Goal: Task Accomplishment & Management: Manage account settings

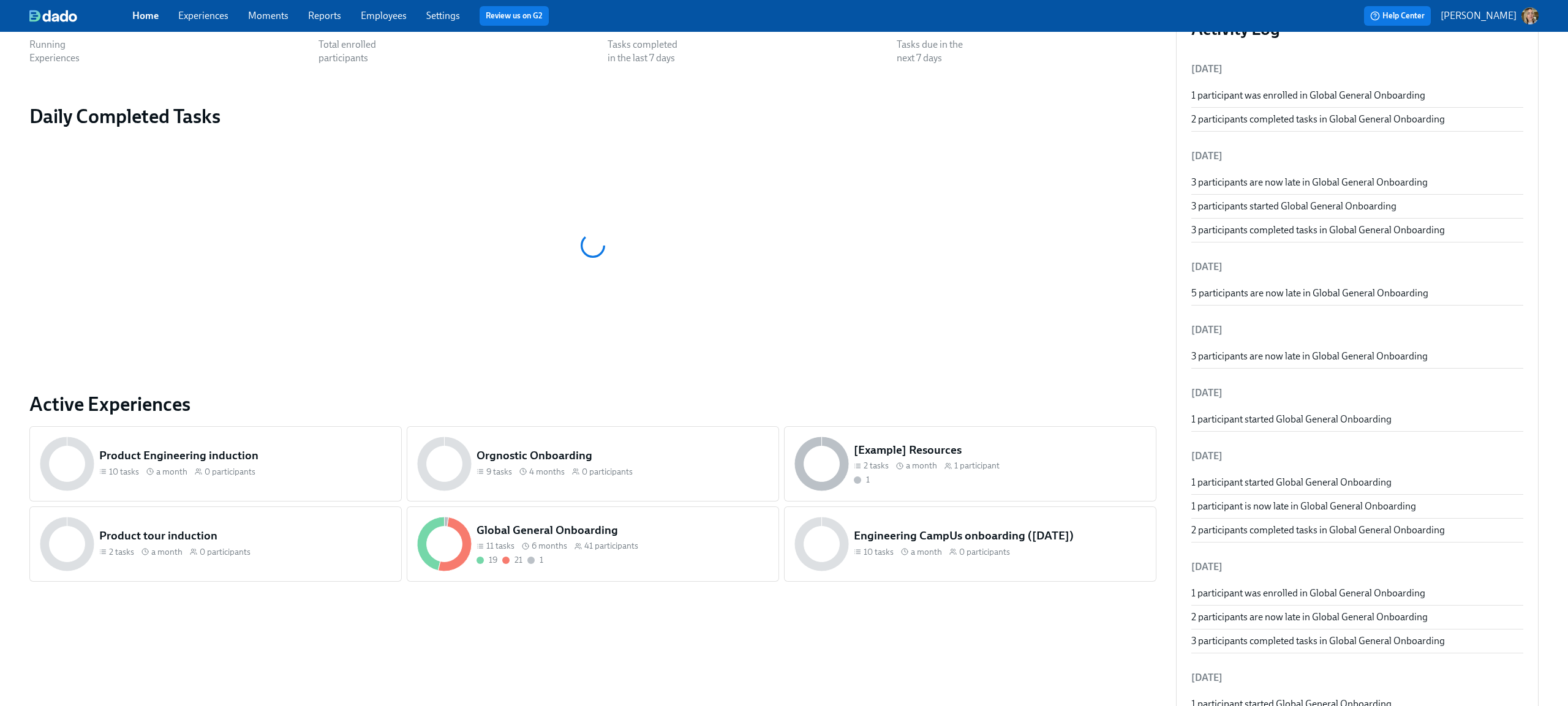
scroll to position [149, 0]
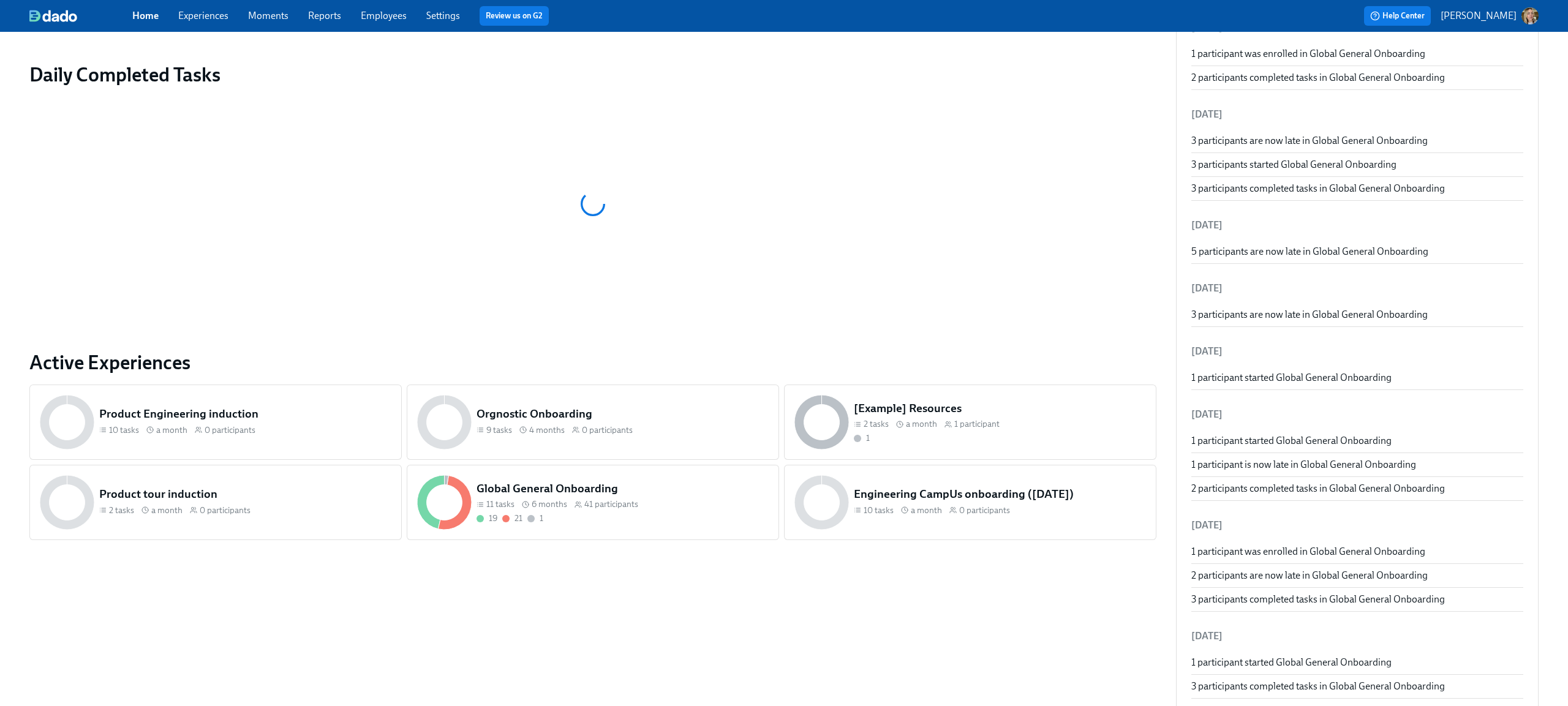
click at [578, 514] on div "19 21 1" at bounding box center [622, 518] width 292 height 12
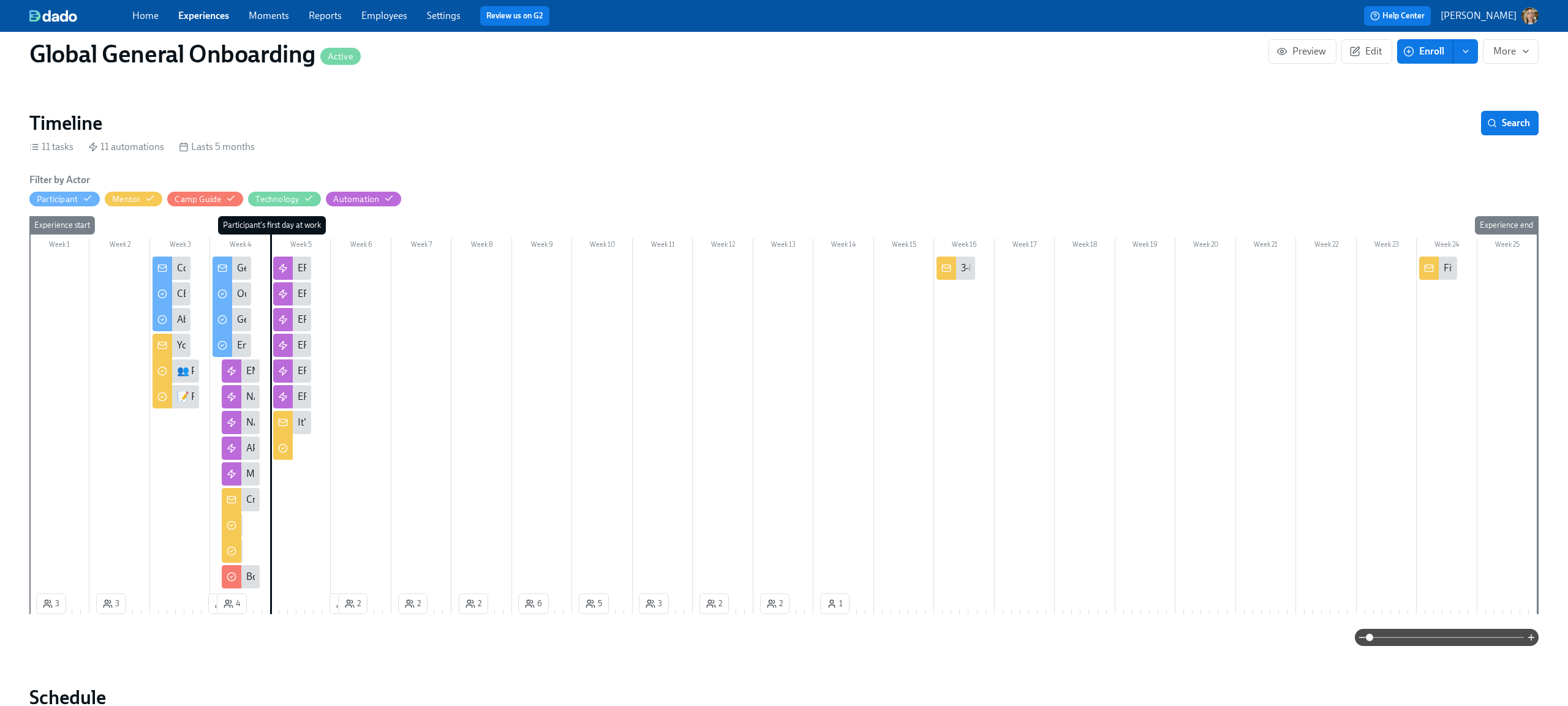
scroll to position [10, 0]
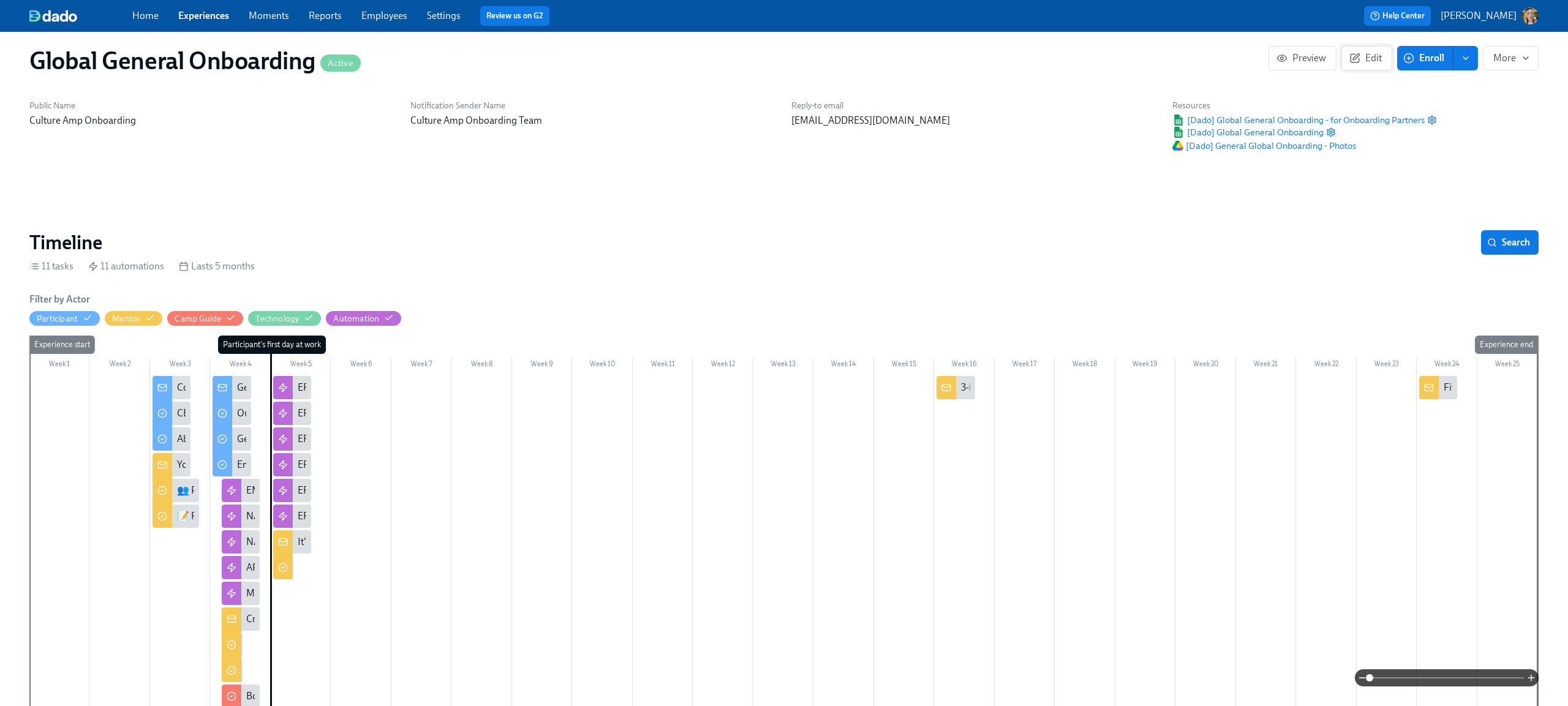
click at [1376, 65] on button "Edit" at bounding box center [1366, 58] width 51 height 25
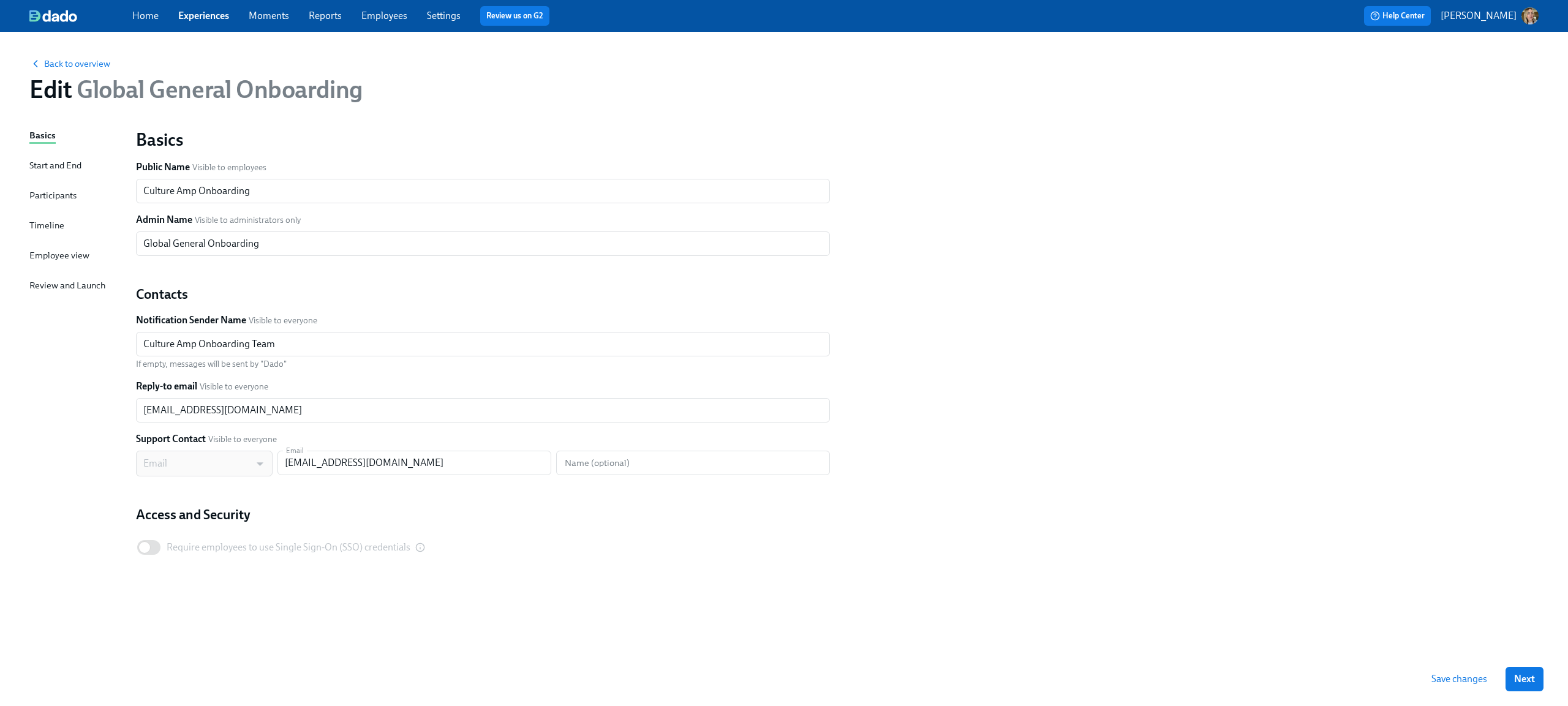
click at [49, 220] on div "Timeline" at bounding box center [47, 225] width 35 height 14
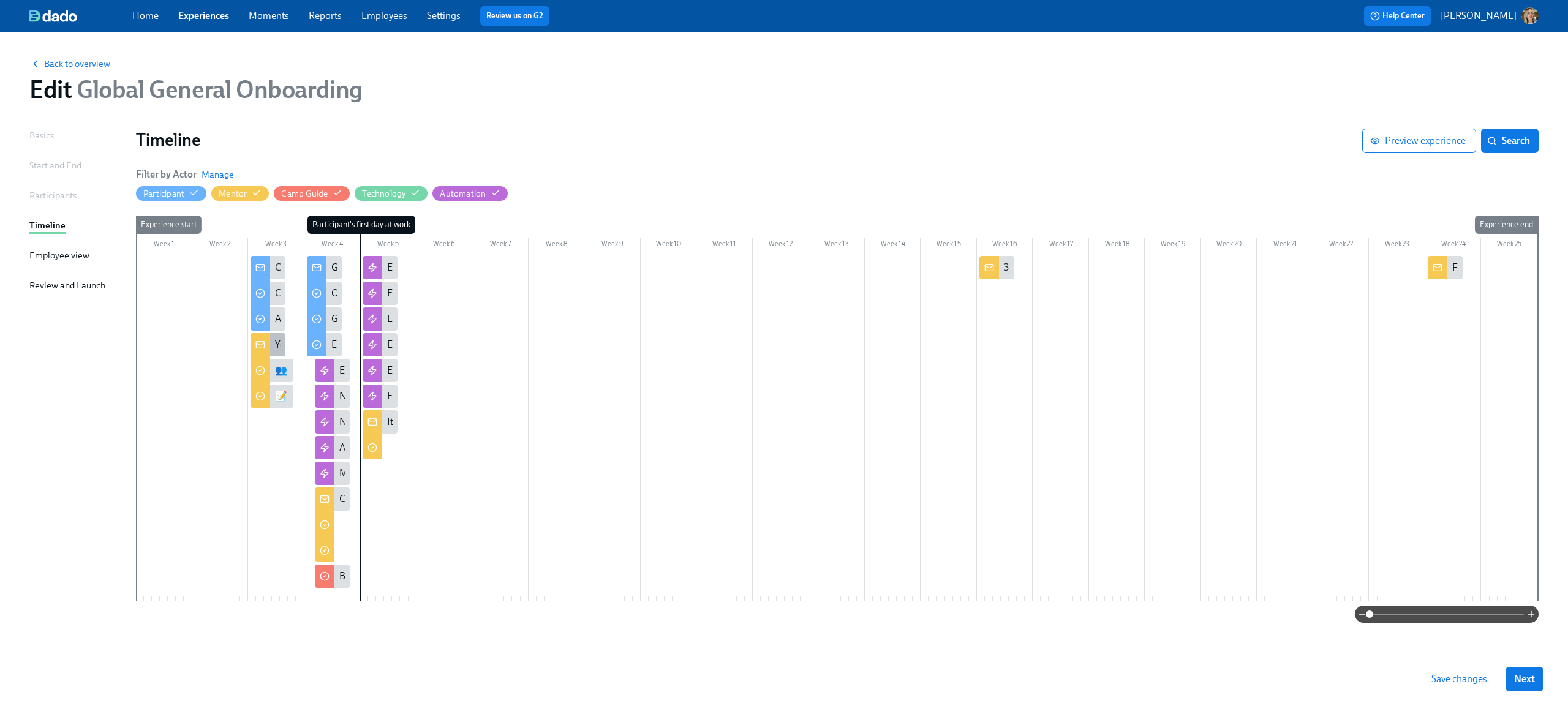
click at [279, 349] on div "You've hired a new Camper!" at bounding box center [333, 344] width 117 height 14
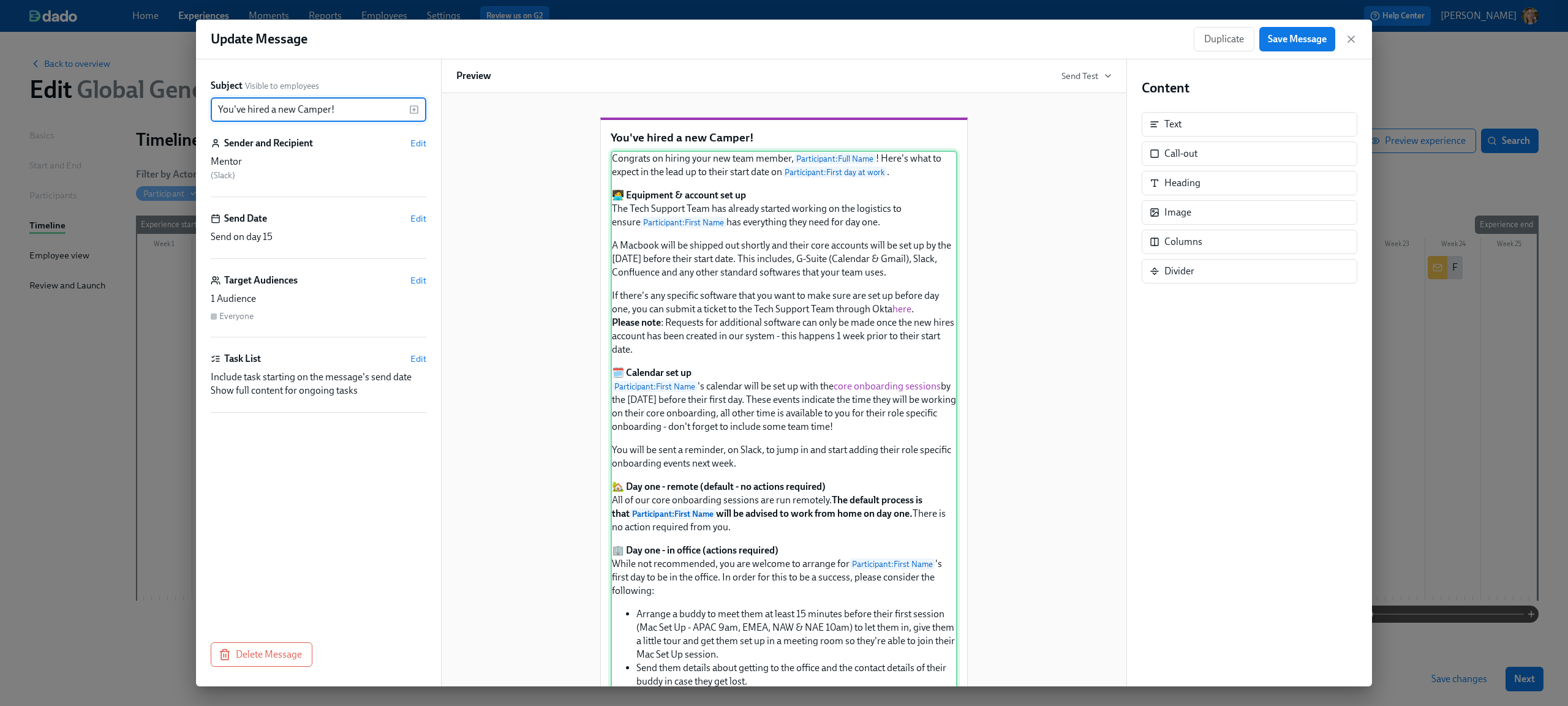
click at [740, 325] on div "Congrats on hiring your new team member, Participant : Full Name ! Here's what …" at bounding box center [784, 586] width 347 height 871
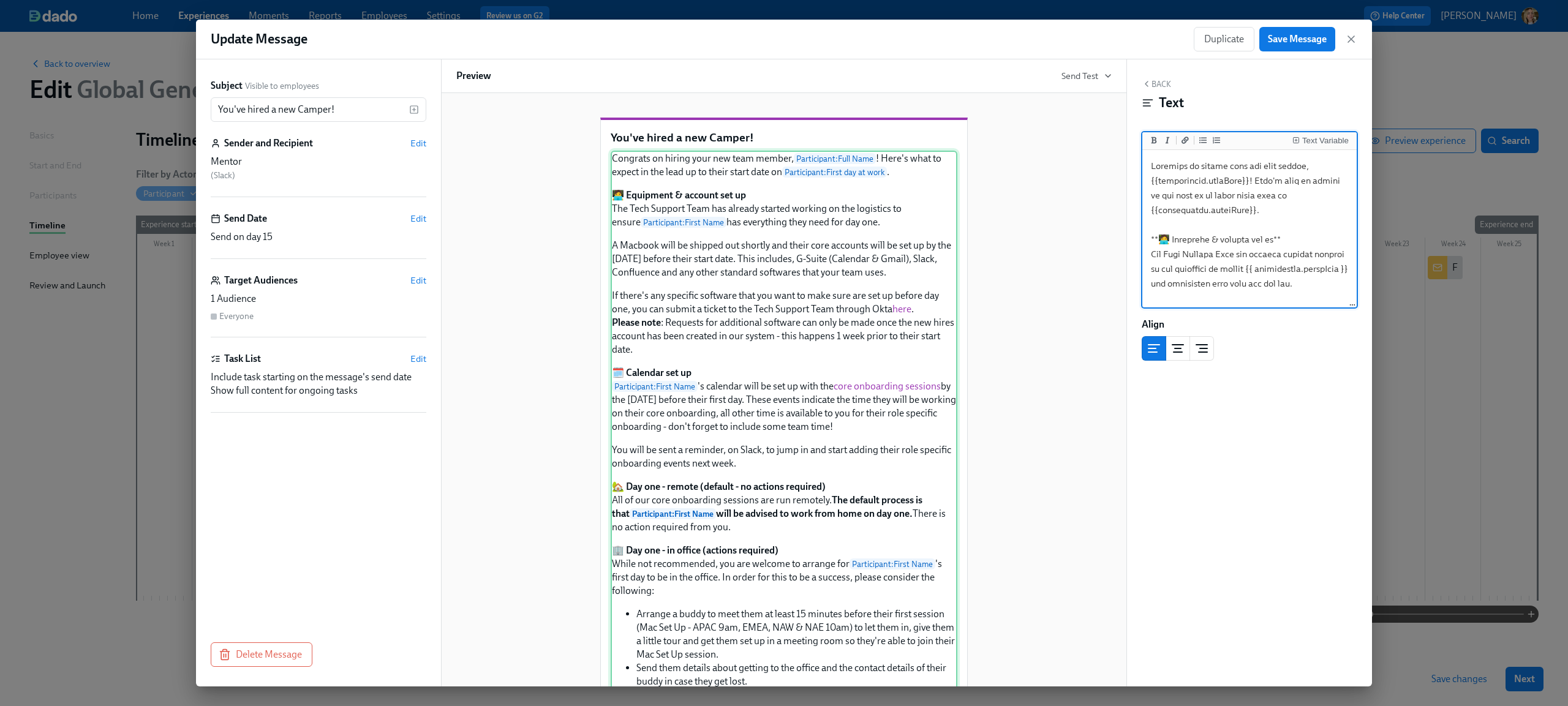
click at [789, 365] on div "Congrats on hiring your new team member, Participant : Full Name ! Here's what …" at bounding box center [784, 586] width 347 height 871
drag, startPoint x: 1150, startPoint y: 186, endPoint x: 1175, endPoint y: 228, distance: 48.9
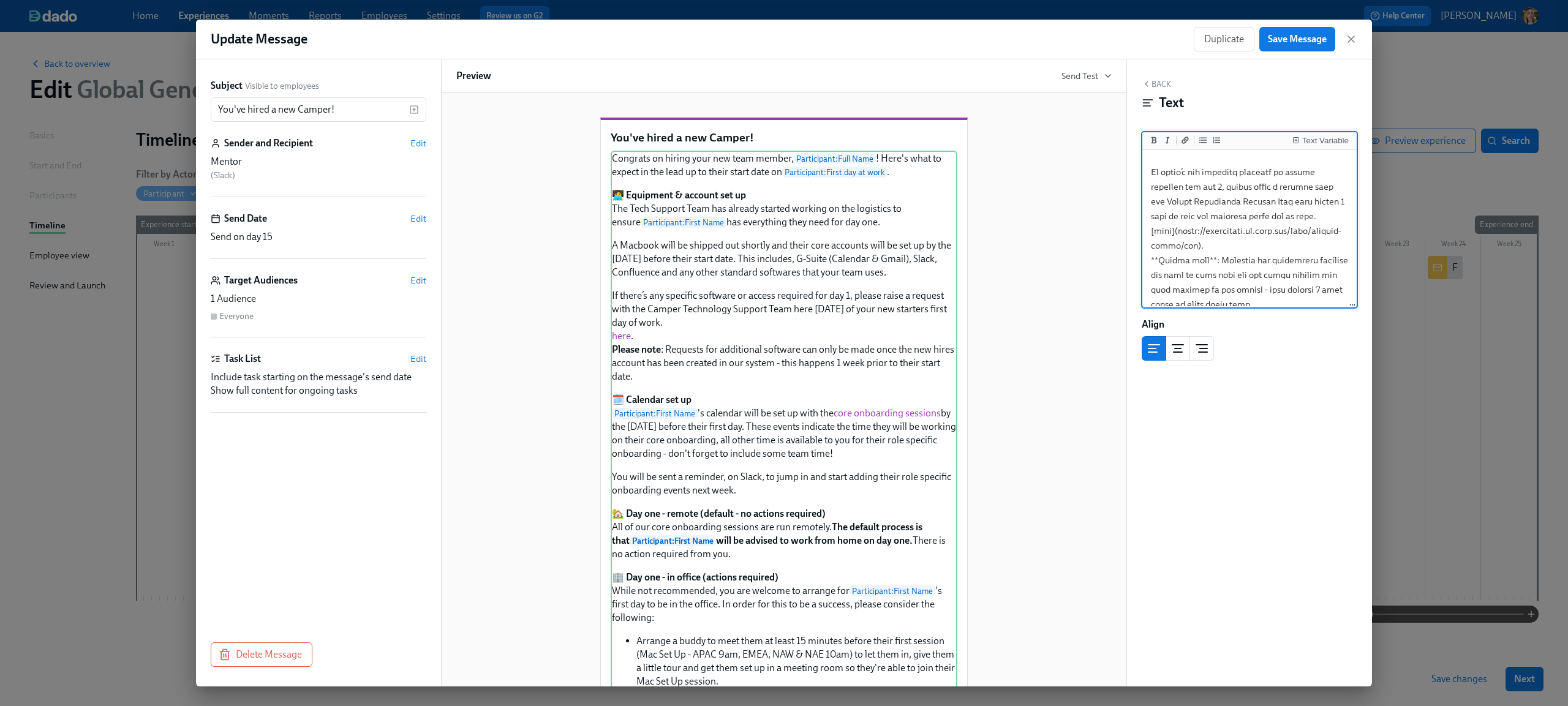
drag, startPoint x: 1148, startPoint y: 248, endPoint x: 1187, endPoint y: 275, distance: 47.4
drag, startPoint x: 1268, startPoint y: 216, endPoint x: 1256, endPoint y: 218, distance: 12.2
drag, startPoint x: 1217, startPoint y: 248, endPoint x: 1237, endPoint y: 248, distance: 20.0
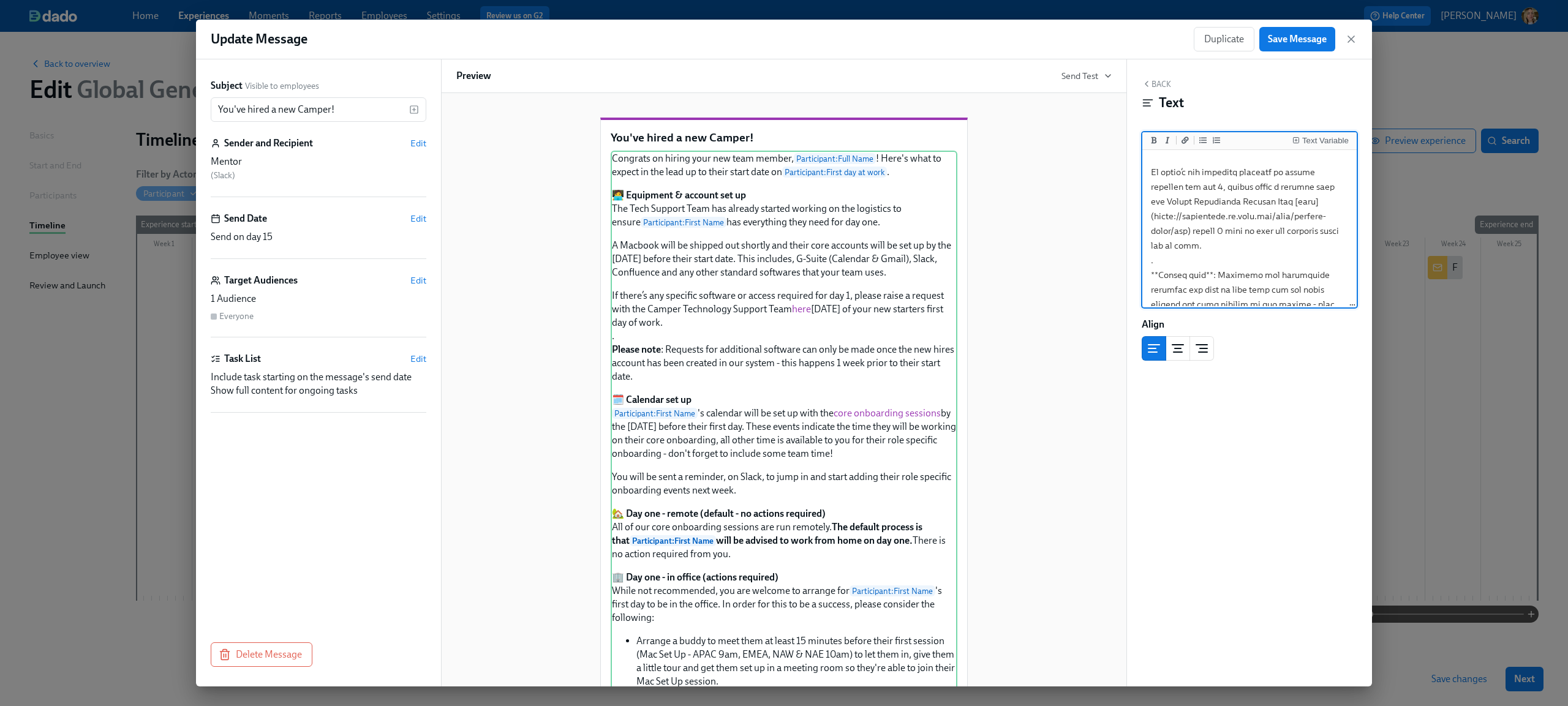
click at [1158, 144] on button "Add bold text" at bounding box center [1153, 140] width 12 height 12
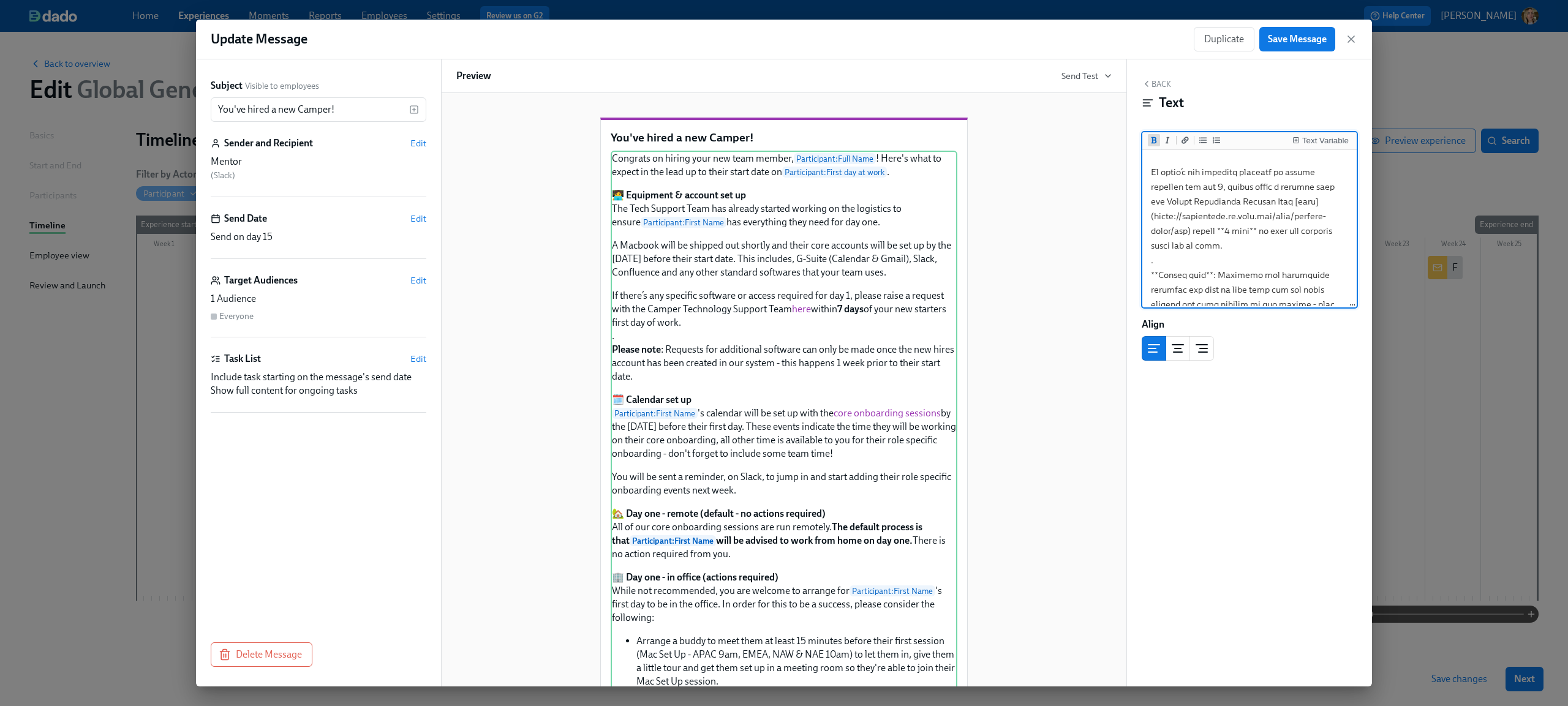
click at [1157, 144] on icon "Add bold text" at bounding box center [1154, 140] width 7 height 7
drag, startPoint x: 1287, startPoint y: 217, endPoint x: 1253, endPoint y: 219, distance: 34.1
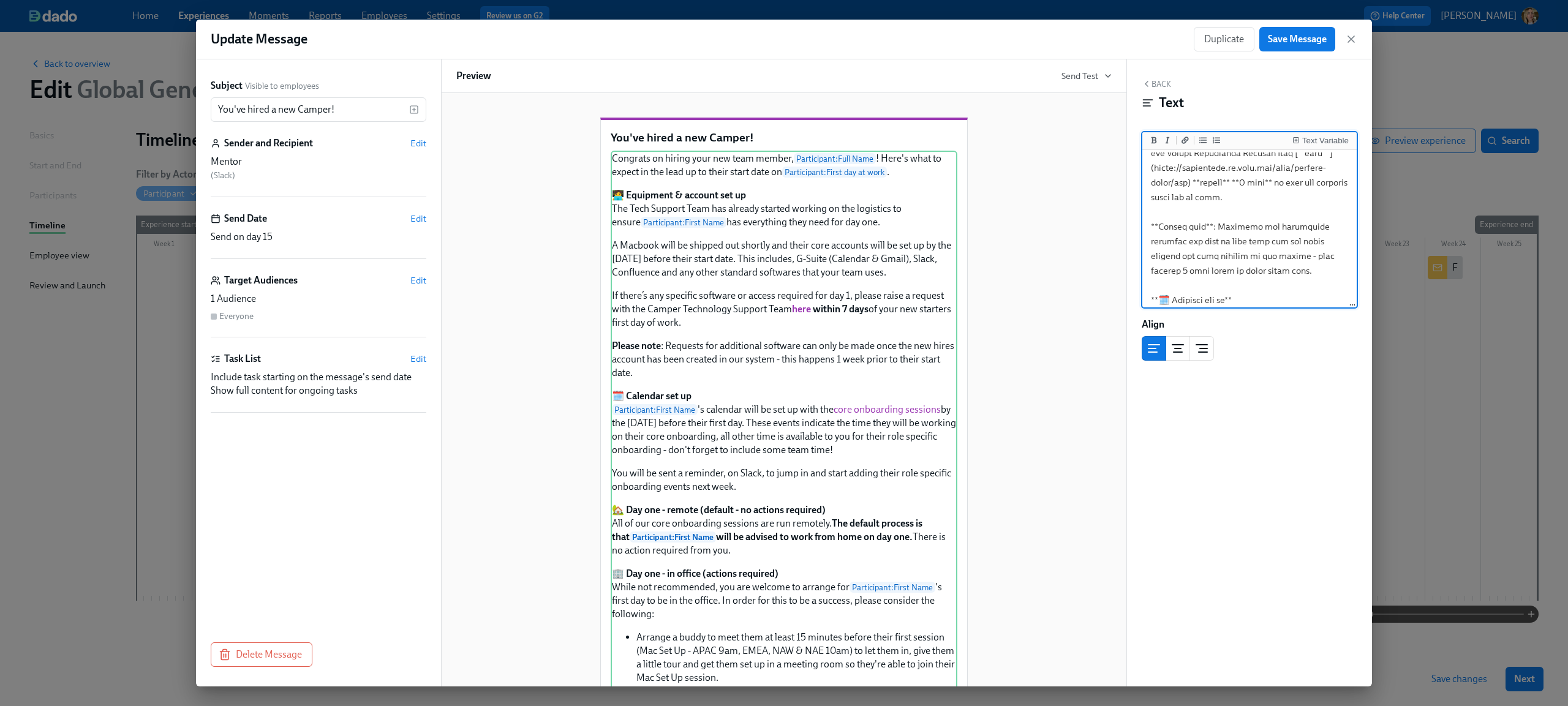
scroll to position [307, 0]
drag, startPoint x: 1150, startPoint y: 290, endPoint x: 1244, endPoint y: 224, distance: 114.9
click at [1251, 256] on textarea at bounding box center [1249, 659] width 210 height 1629
click at [1169, 140] on icon "Add italic text" at bounding box center [1167, 140] width 7 height 7
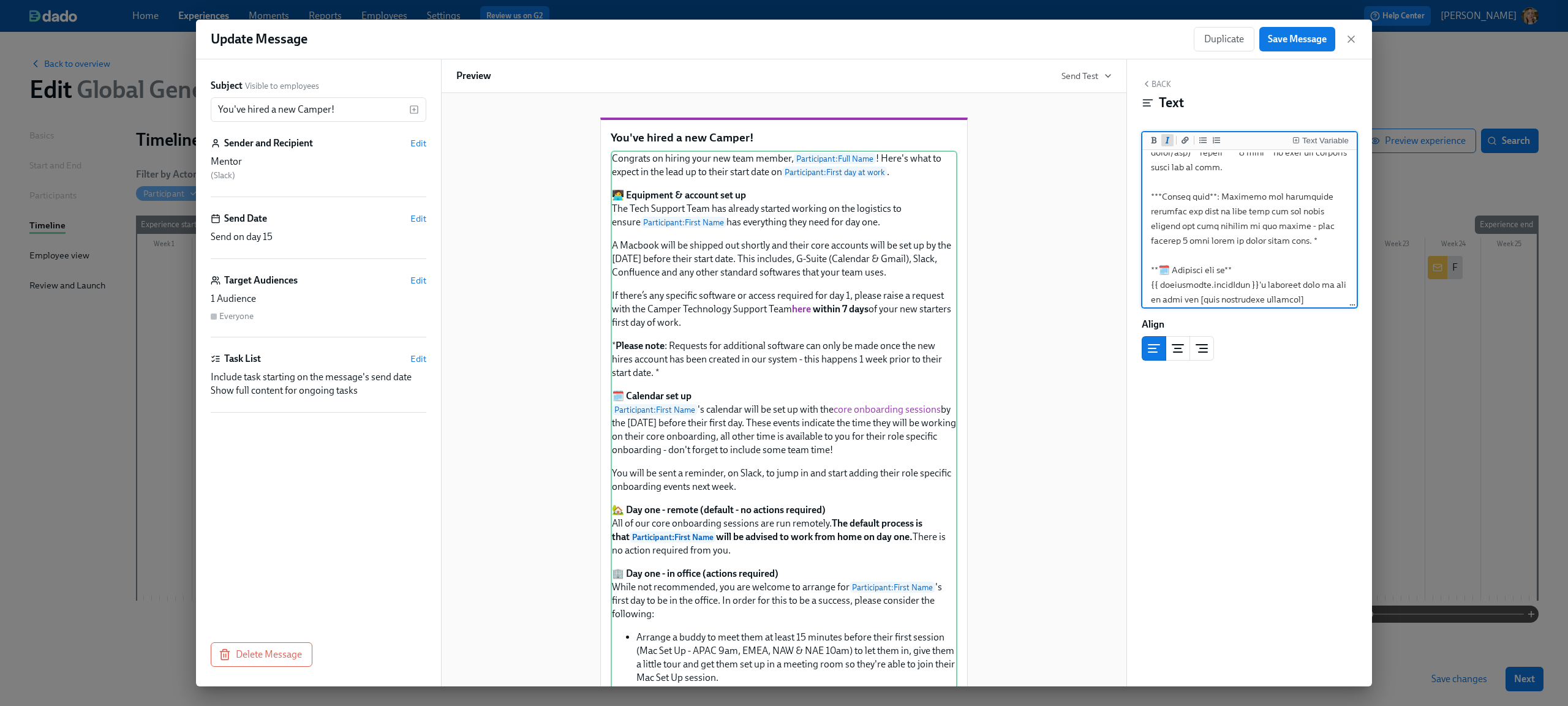
click at [1169, 140] on icon "Add italic text" at bounding box center [1167, 140] width 7 height 7
click at [1279, 234] on textarea at bounding box center [1249, 659] width 210 height 1629
drag, startPoint x: 1217, startPoint y: 194, endPoint x: 1243, endPoint y: 238, distance: 51.1
click at [1243, 238] on textarea at bounding box center [1249, 642] width 210 height 1629
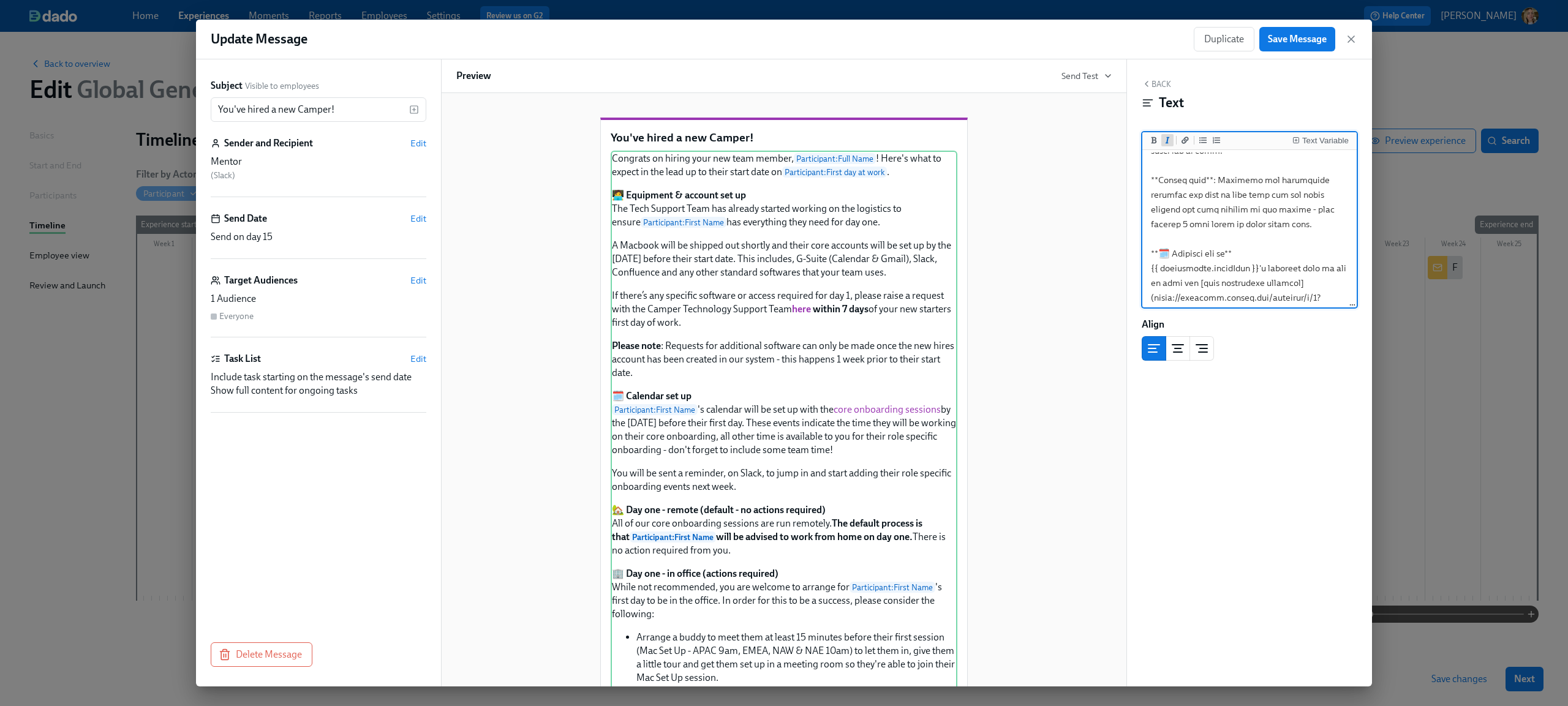
click at [1166, 138] on icon "Add italic text" at bounding box center [1167, 140] width 7 height 7
drag, startPoint x: 1212, startPoint y: 195, endPoint x: 1153, endPoint y: 194, distance: 59.0
click at [1150, 194] on textarea at bounding box center [1249, 642] width 210 height 1629
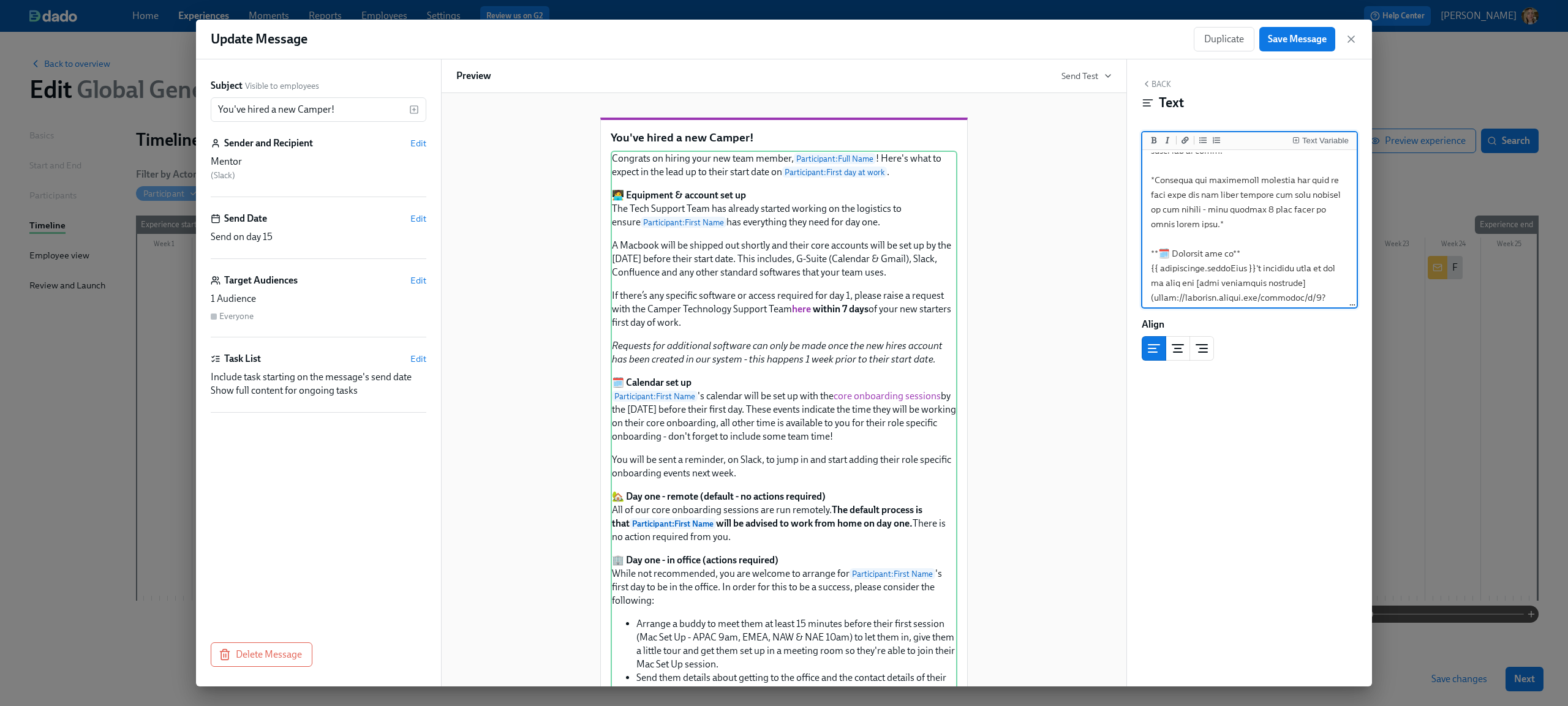
type textarea "Loremips do sitame cons adi elit seddoe, {{temporincid.utlaBore}}! Etdo'm aliq …"
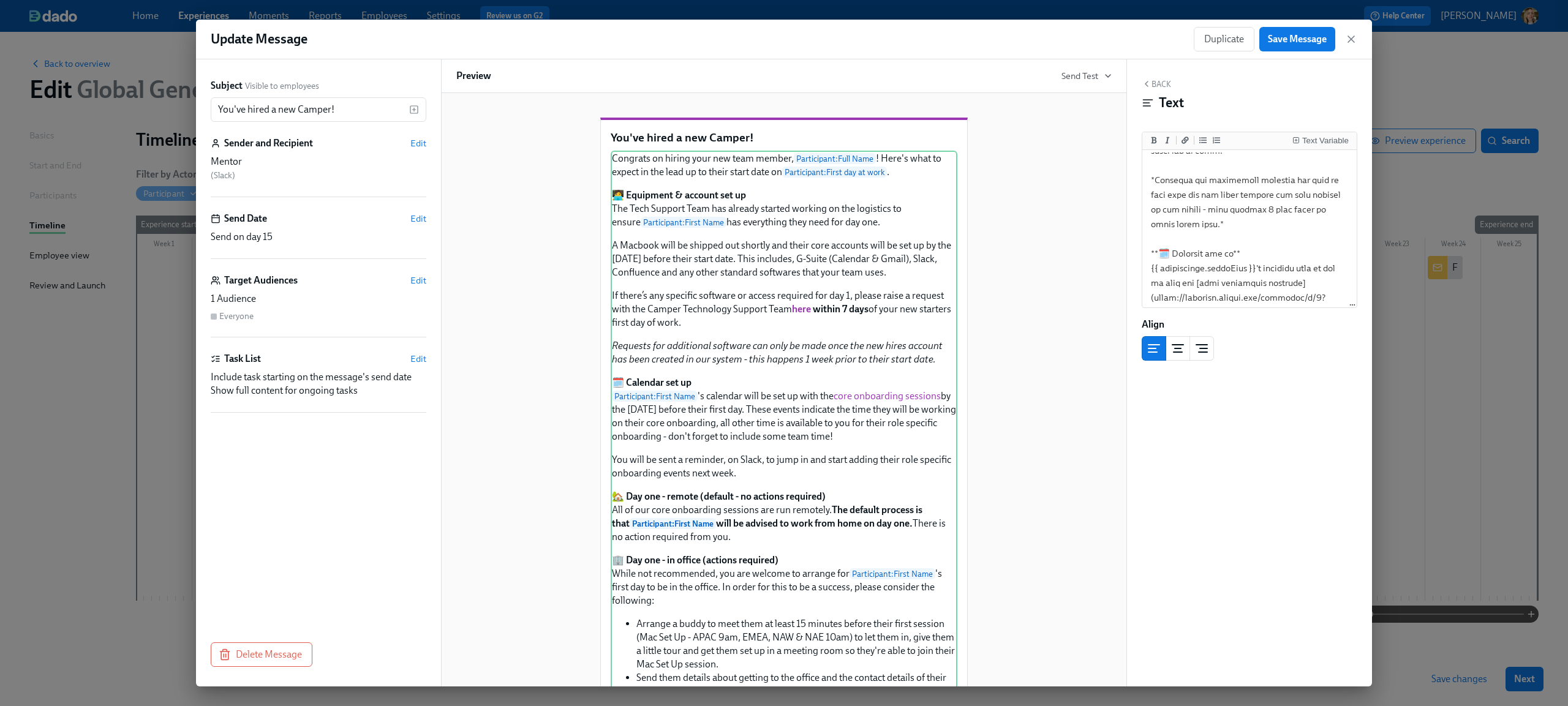
click at [1055, 310] on div "You've hired a new Camper! Congrats on hiring your new team member, Participant…" at bounding box center [784, 631] width 655 height 1067
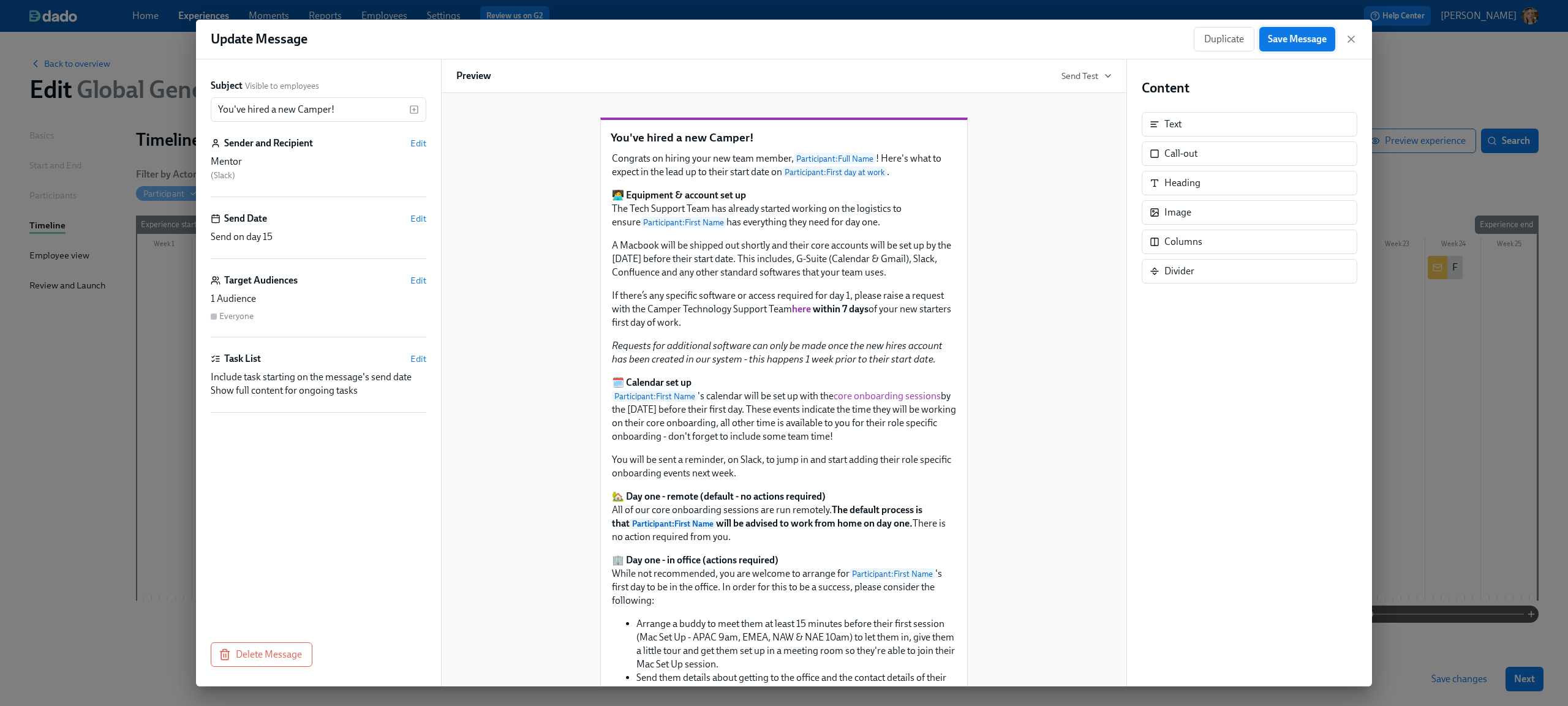
click at [1294, 41] on span "Save Message" at bounding box center [1297, 39] width 59 height 12
click at [1351, 41] on icon "button" at bounding box center [1351, 39] width 12 height 12
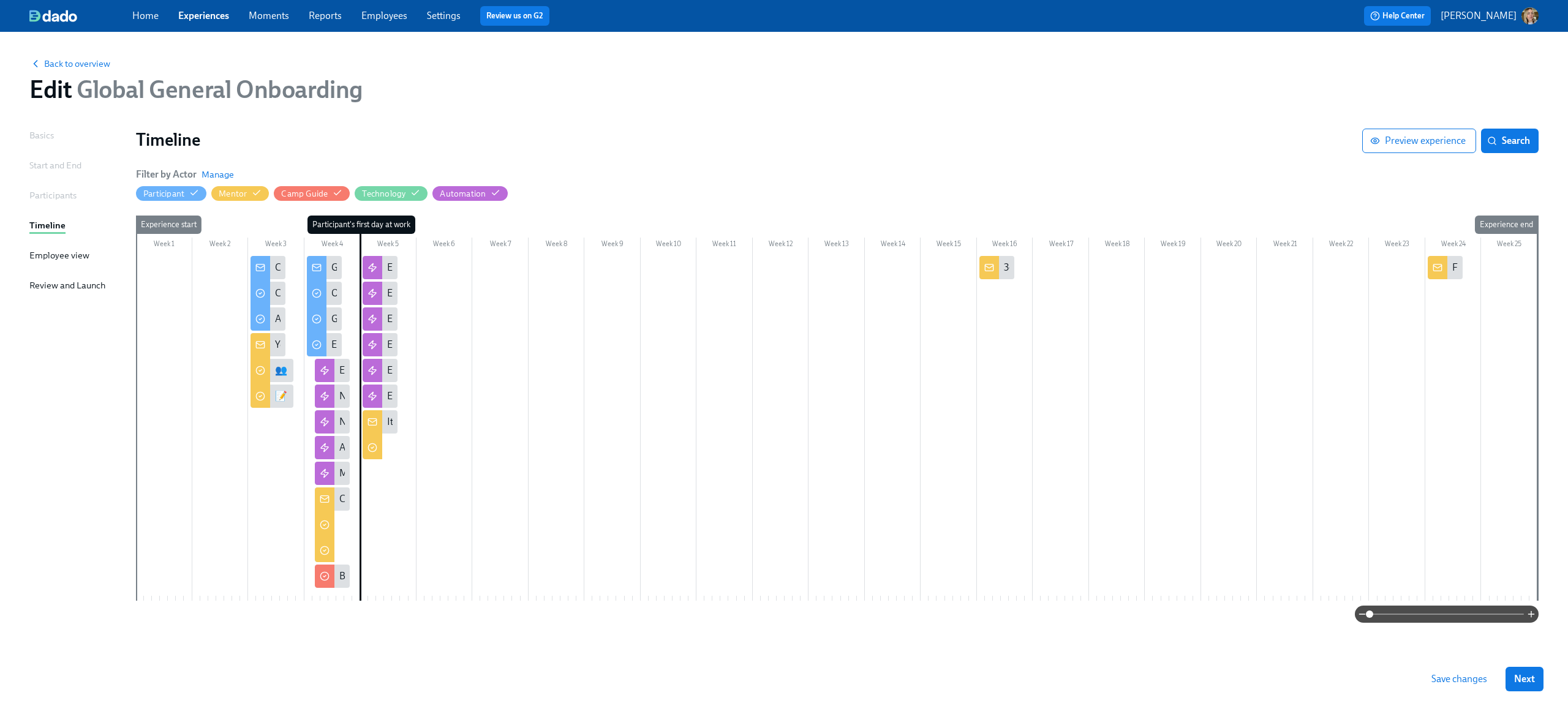
click at [1475, 679] on span "Save changes" at bounding box center [1459, 678] width 56 height 12
